Goal: Task Accomplishment & Management: Manage account settings

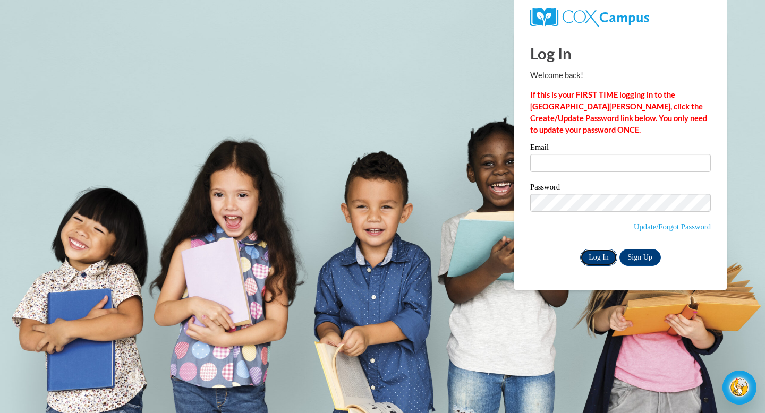
click at [594, 260] on input "Log In" at bounding box center [598, 257] width 37 height 17
click at [557, 164] on input "Email" at bounding box center [620, 163] width 181 height 18
type input "[EMAIL_ADDRESS][DOMAIN_NAME]"
click at [600, 256] on input "Log In" at bounding box center [598, 257] width 37 height 17
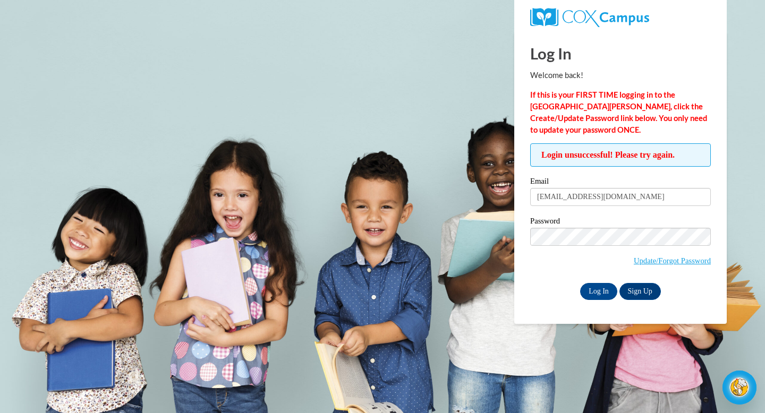
click at [583, 223] on label "Password" at bounding box center [620, 222] width 181 height 11
click at [611, 199] on input "mgerend@sasd.net" at bounding box center [620, 197] width 181 height 18
click at [604, 288] on input "Log In" at bounding box center [598, 291] width 37 height 17
click at [597, 293] on input "Log In" at bounding box center [598, 291] width 37 height 17
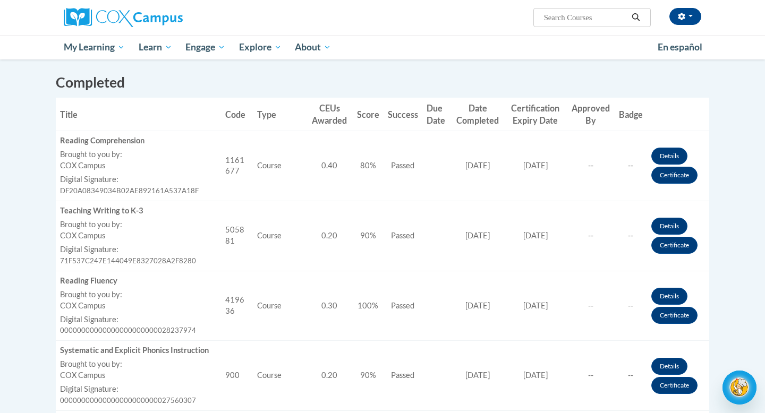
scroll to position [284, 0]
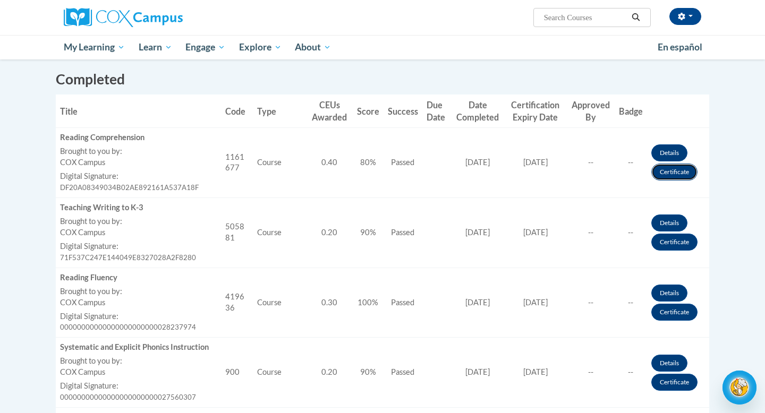
click at [675, 172] on link "Certificate" at bounding box center [674, 172] width 46 height 17
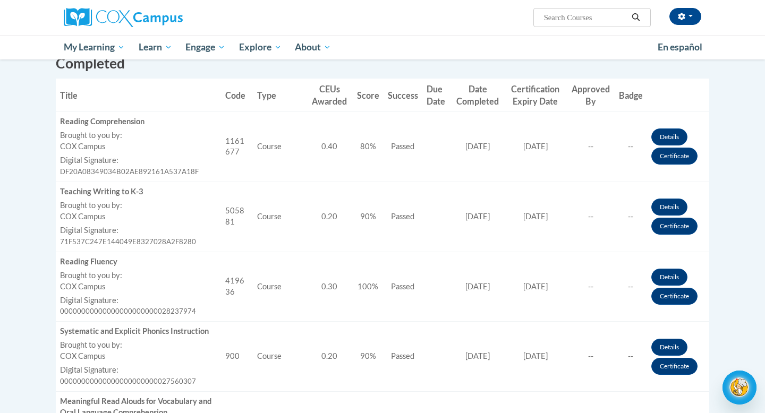
scroll to position [307, 0]
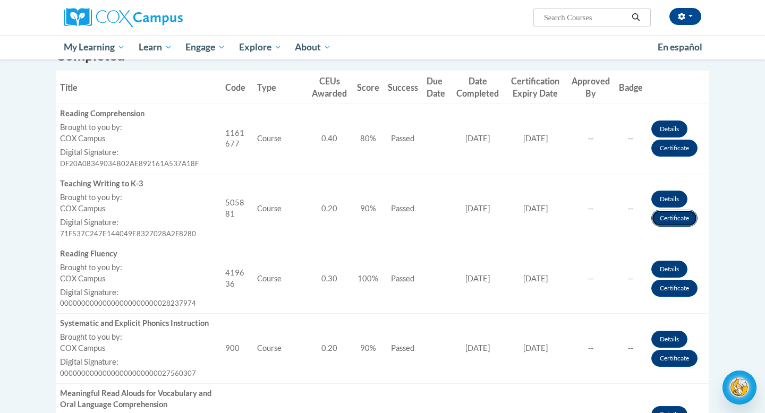
click at [677, 220] on link "Certificate" at bounding box center [674, 218] width 46 height 17
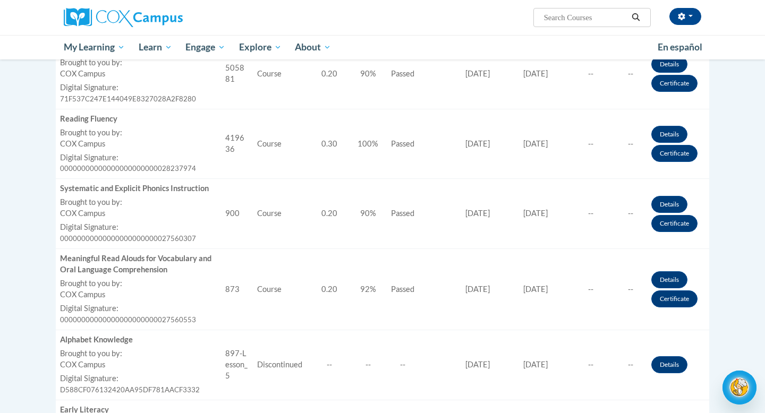
scroll to position [447, 0]
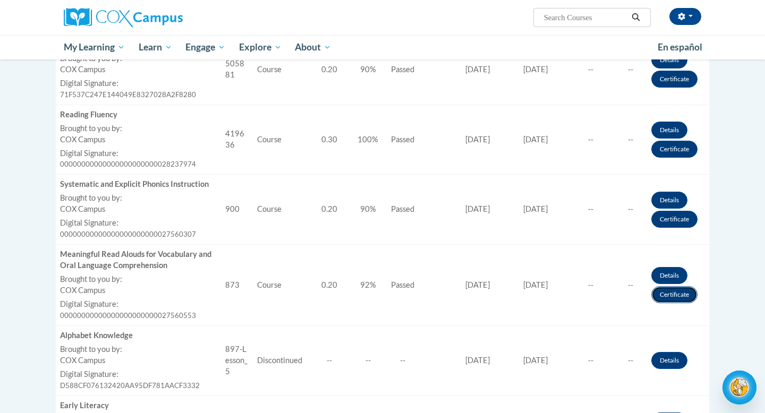
click at [670, 292] on link "Certificate" at bounding box center [674, 294] width 46 height 17
